Goal: Task Accomplishment & Management: Manage account settings

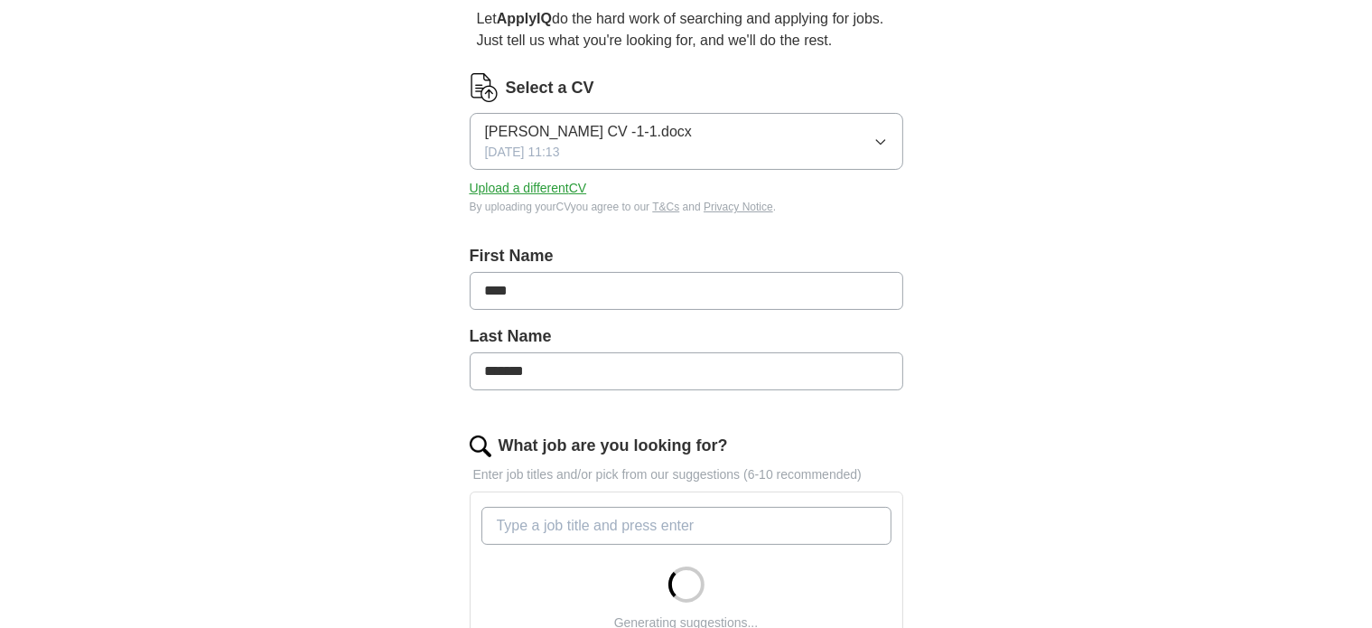
scroll to position [181, 0]
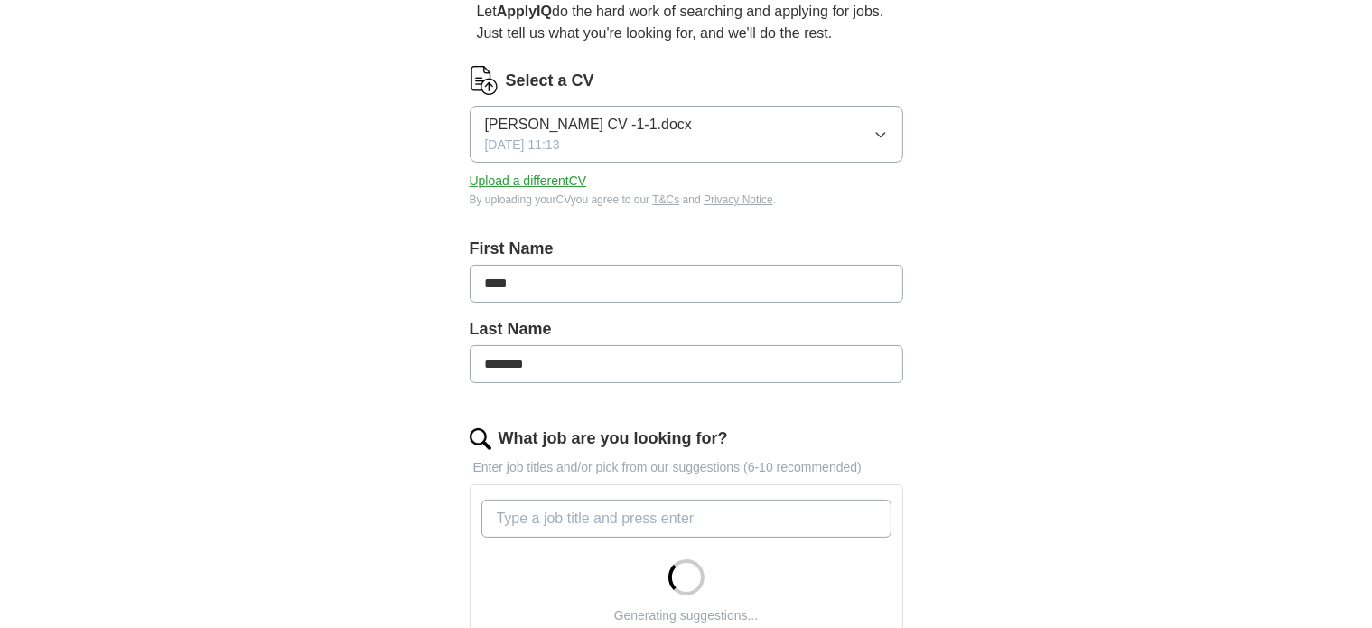
click at [549, 180] on button "Upload a different CV" at bounding box center [528, 181] width 117 height 19
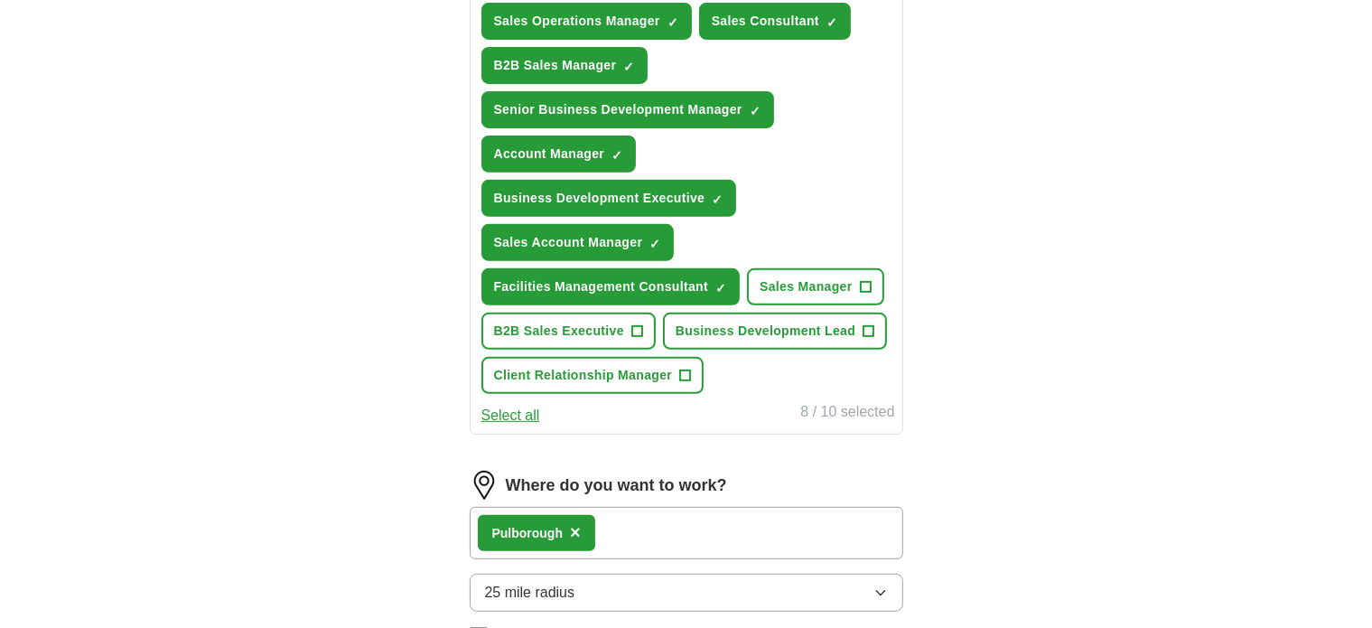
scroll to position [271, 0]
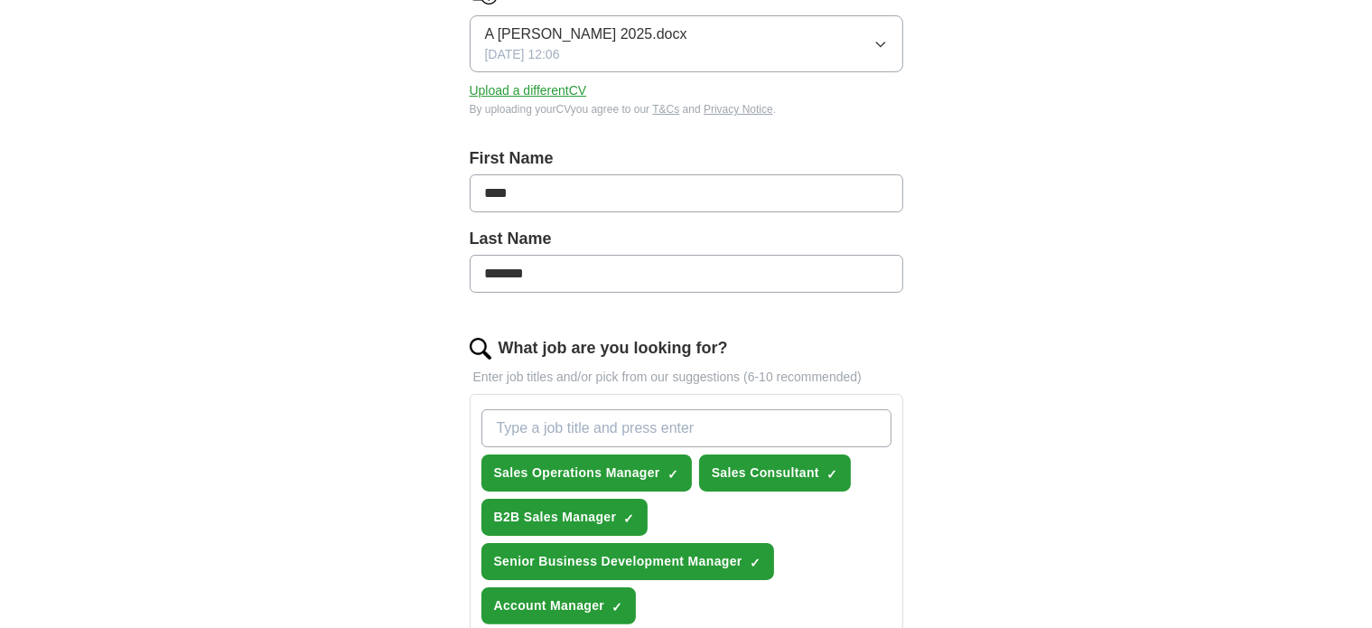
click at [597, 415] on input "What job are you looking for?" at bounding box center [687, 428] width 410 height 38
type input "business development manager"
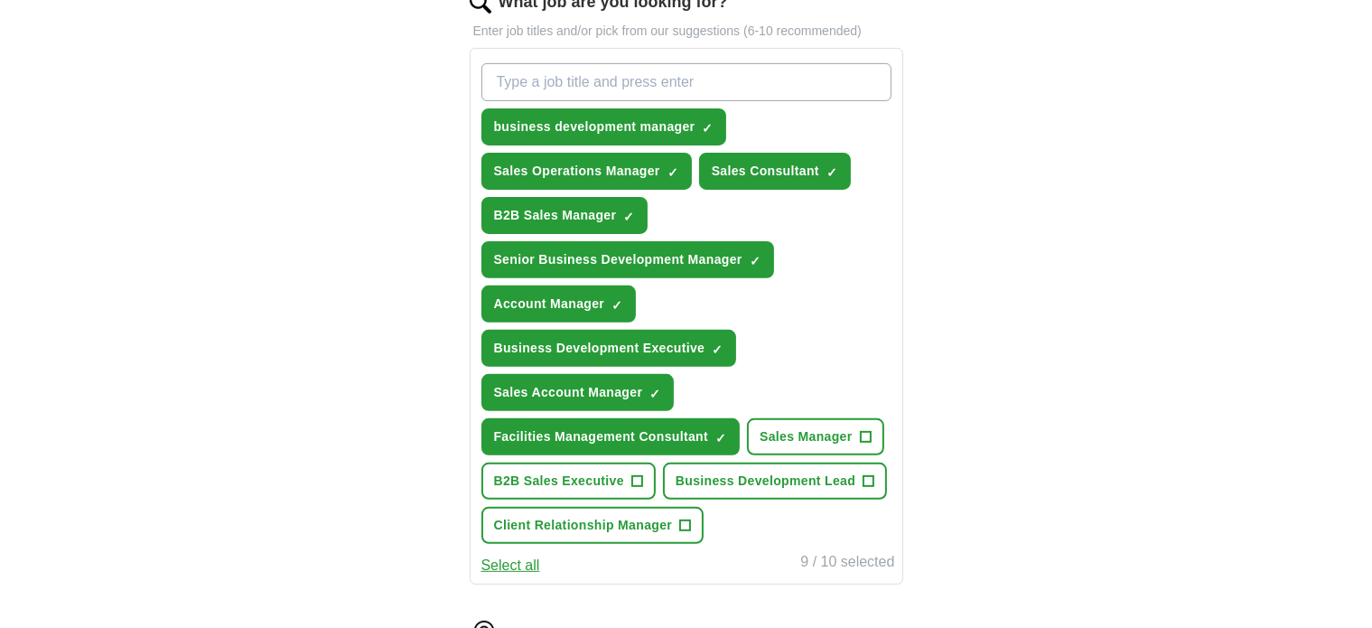
scroll to position [632, 0]
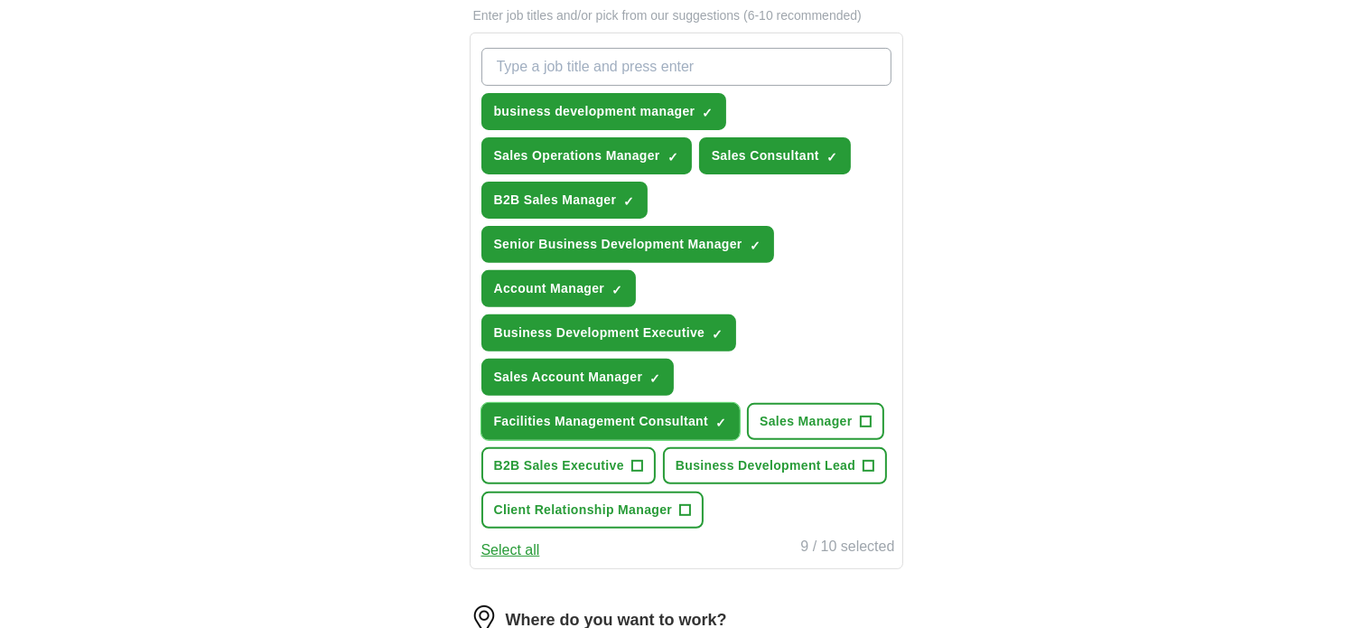
click at [0, 0] on span "×" at bounding box center [0, 0] width 0 height 0
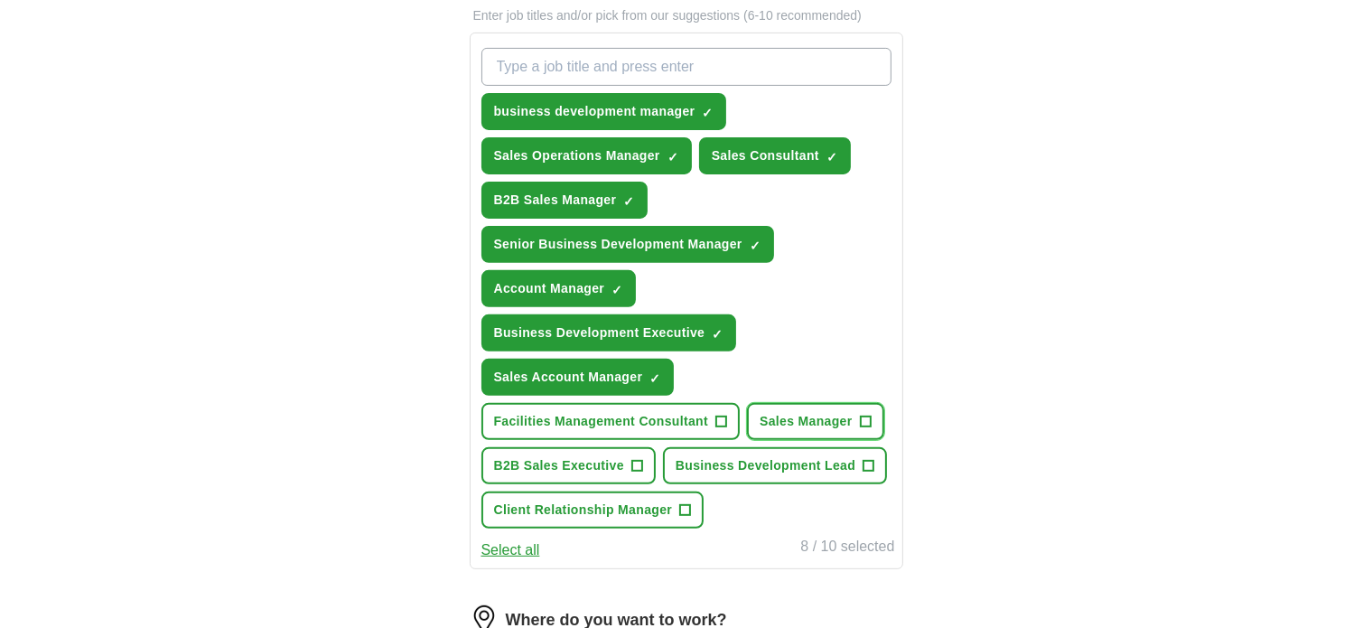
click at [870, 416] on span "+" at bounding box center [866, 422] width 12 height 12
click at [641, 459] on span "+" at bounding box center [636, 466] width 11 height 14
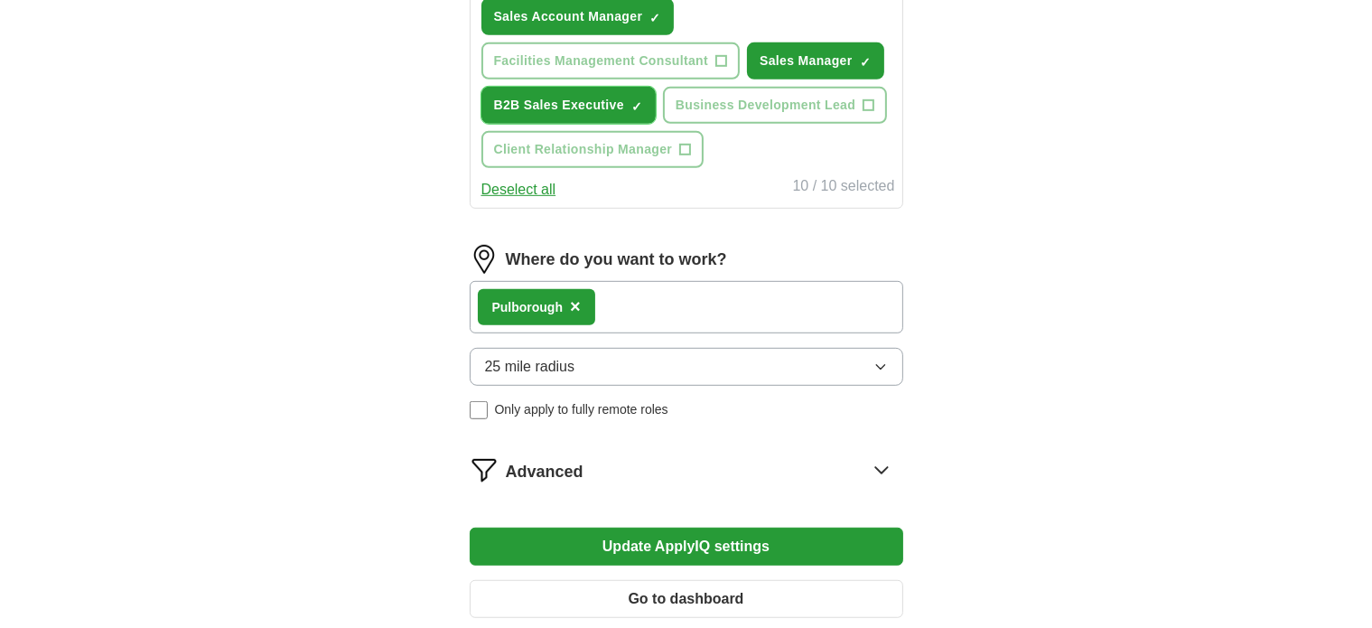
scroll to position [994, 0]
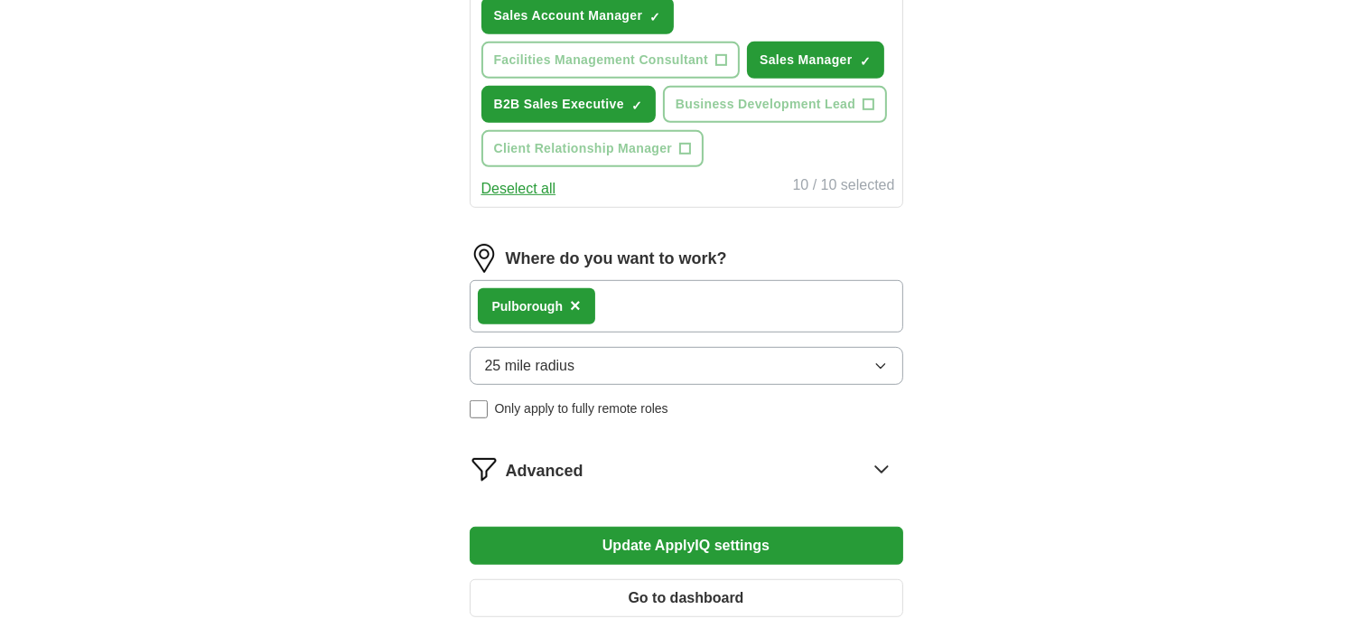
click at [878, 462] on icon at bounding box center [881, 468] width 29 height 29
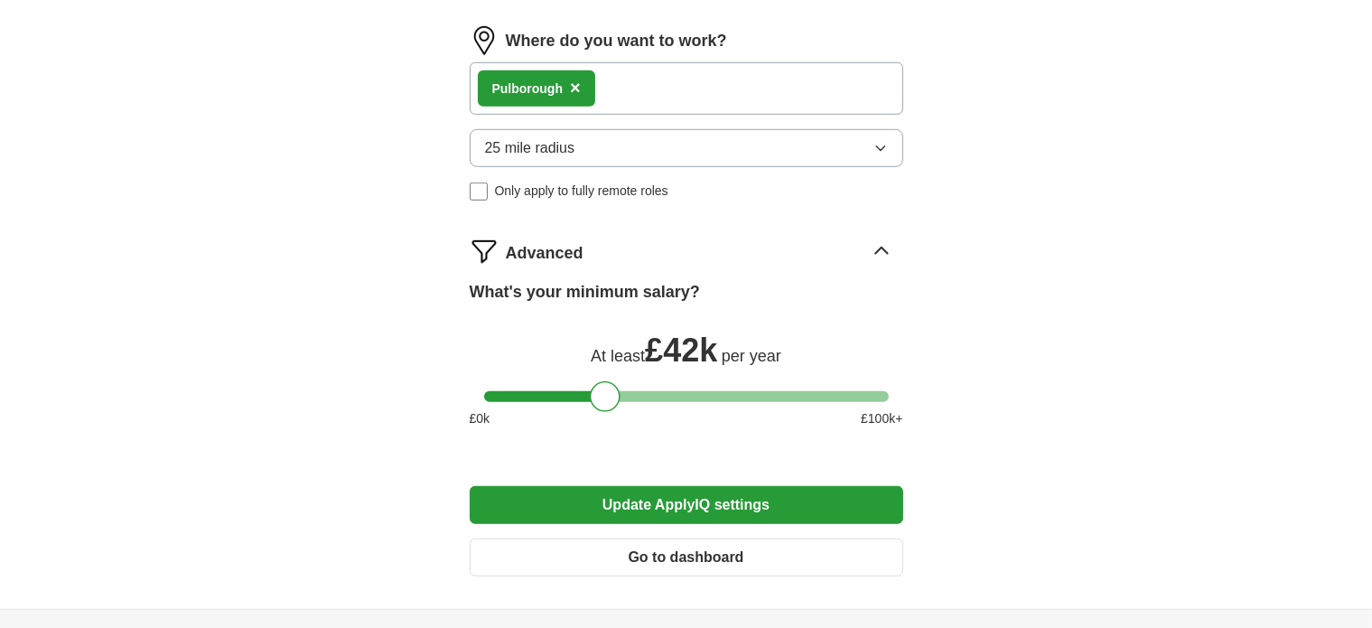
scroll to position [1265, 0]
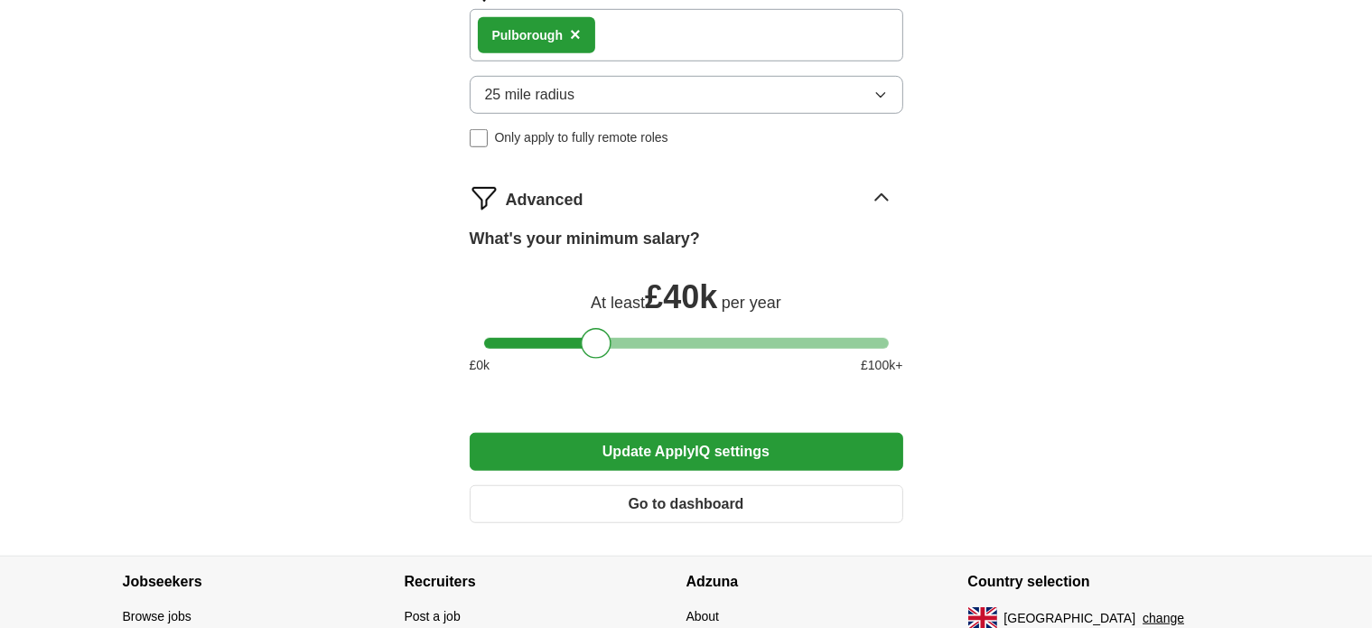
click at [599, 336] on div at bounding box center [596, 343] width 31 height 31
click at [618, 435] on button "Update ApplyIQ settings" at bounding box center [687, 452] width 434 height 38
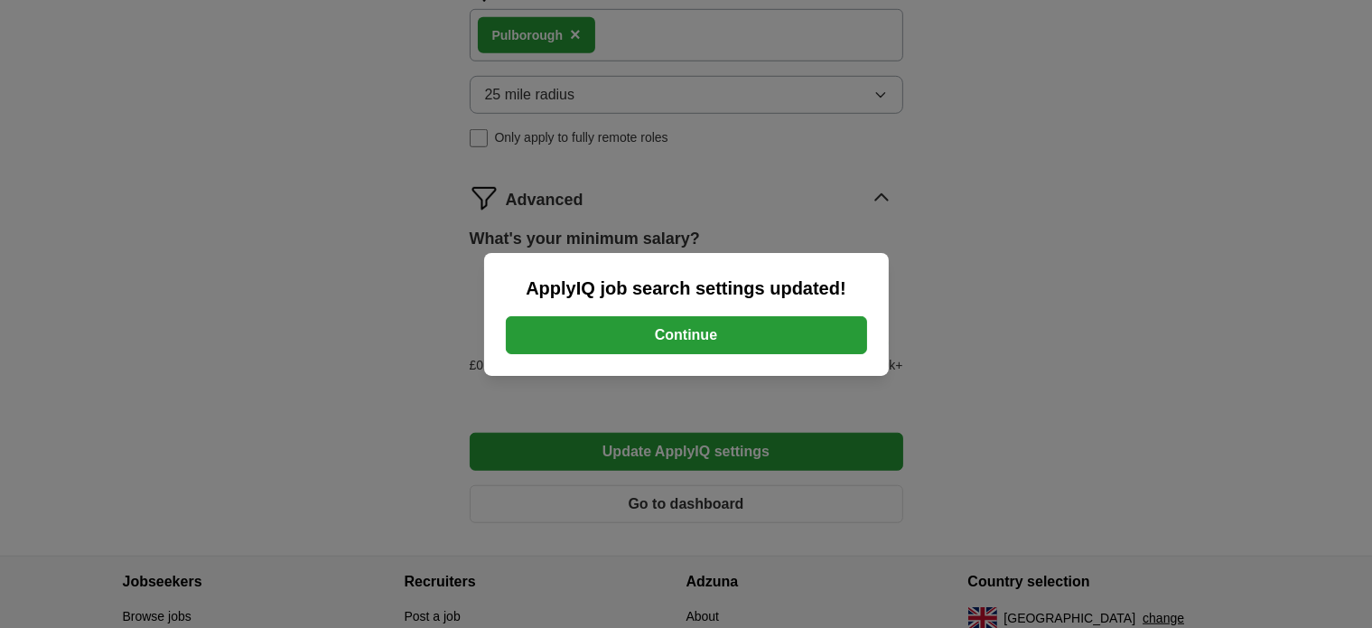
click at [666, 346] on button "Continue" at bounding box center [686, 335] width 361 height 38
